Goal: Information Seeking & Learning: Learn about a topic

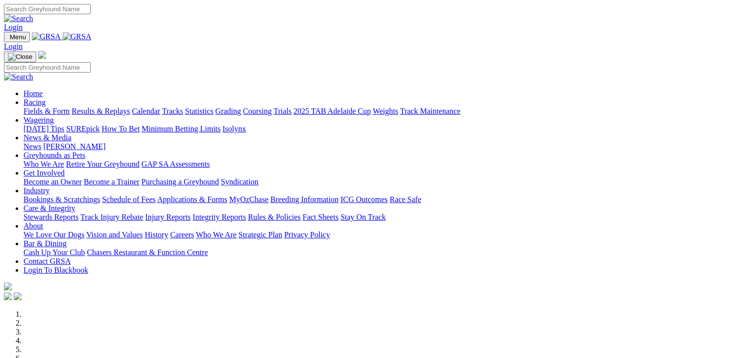
click at [99, 124] on link "SUREpick" at bounding box center [82, 128] width 33 height 8
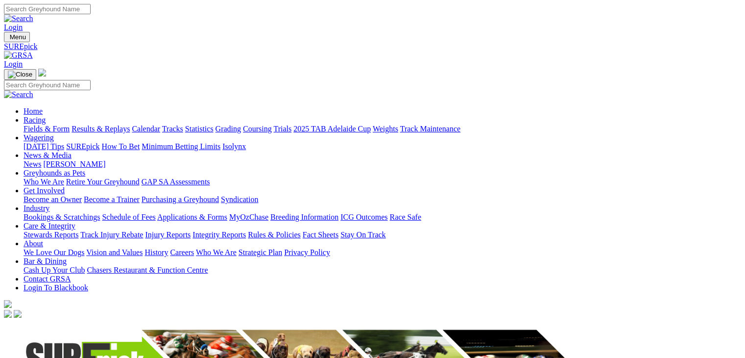
click at [64, 142] on link "[DATE] Tips" at bounding box center [44, 146] width 41 height 8
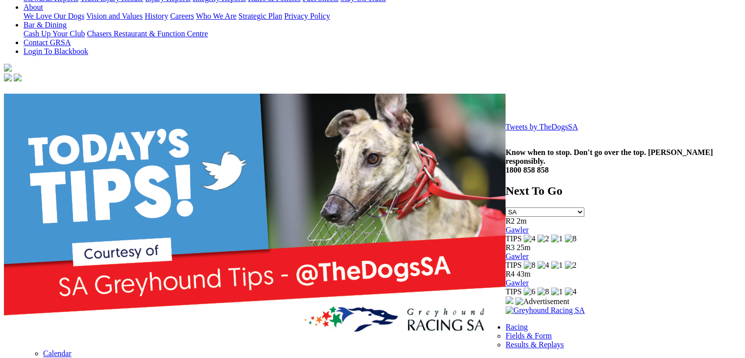
scroll to position [245, 0]
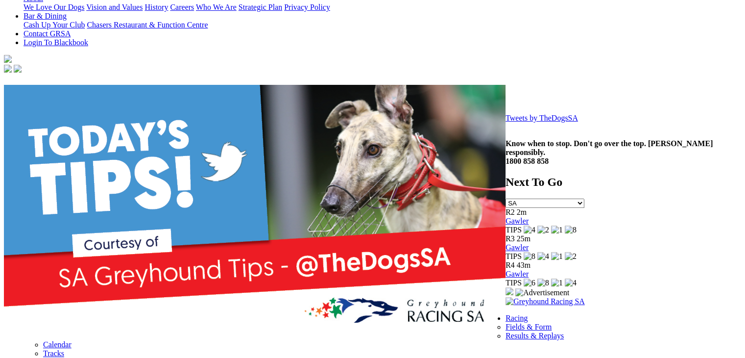
click at [506, 122] on link "Tweets by TheDogsSA" at bounding box center [542, 118] width 73 height 8
